Goal: Transaction & Acquisition: Book appointment/travel/reservation

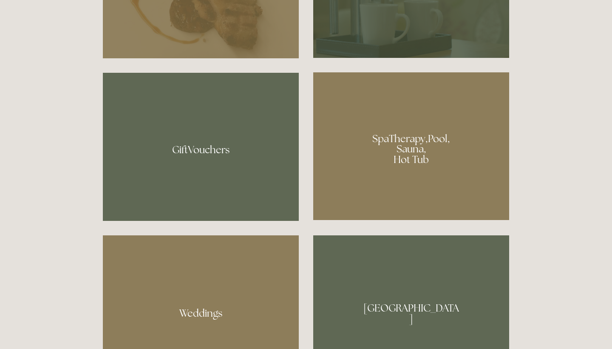
scroll to position [717, 0]
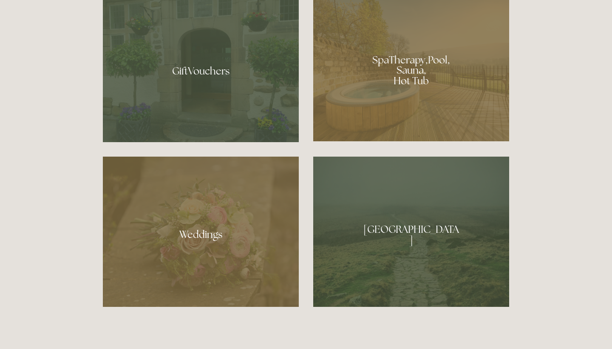
click at [418, 85] on div at bounding box center [411, 68] width 196 height 148
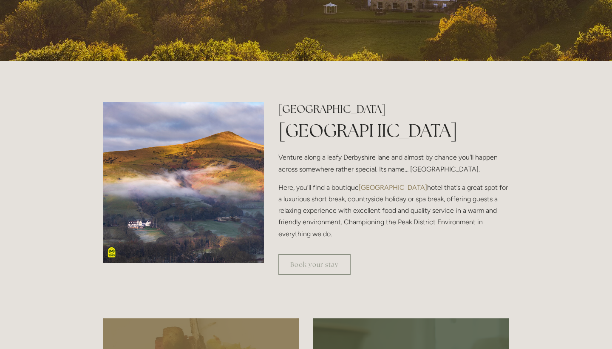
scroll to position [246, 0]
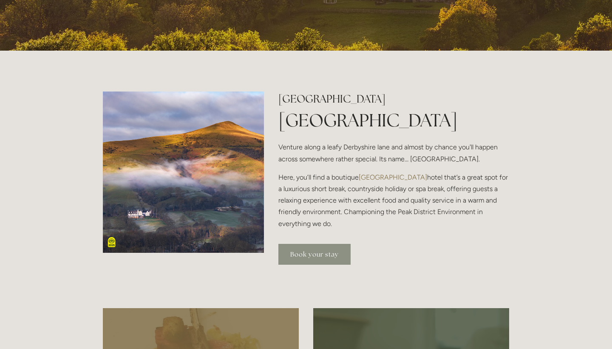
click at [337, 251] on link "Book your stay" at bounding box center [314, 254] width 72 height 21
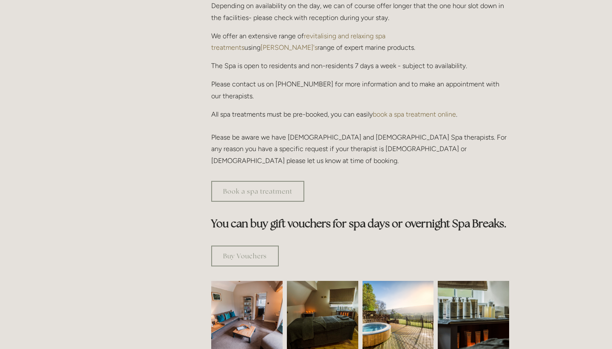
scroll to position [329, 0]
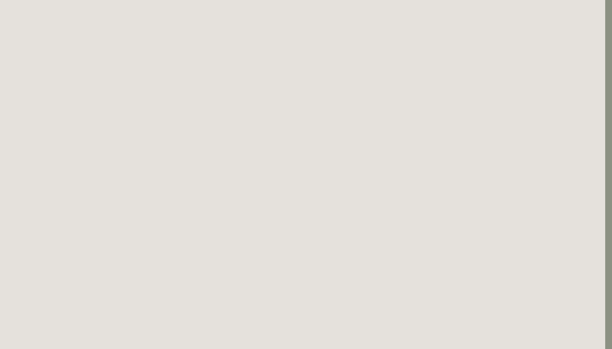
scroll to position [71, 7]
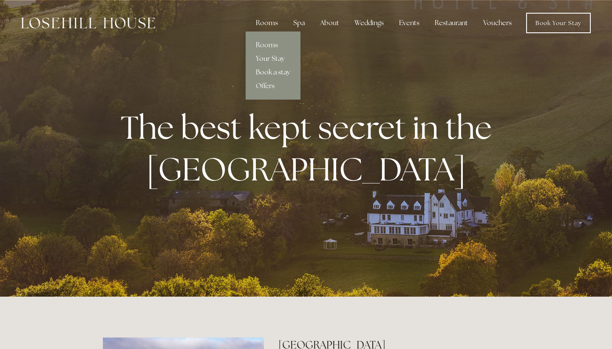
click at [278, 75] on link "Book a stay" at bounding box center [273, 72] width 55 height 14
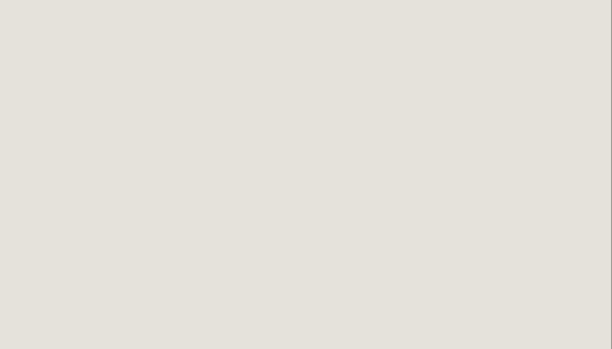
scroll to position [594, 1]
